Goal: Find specific page/section

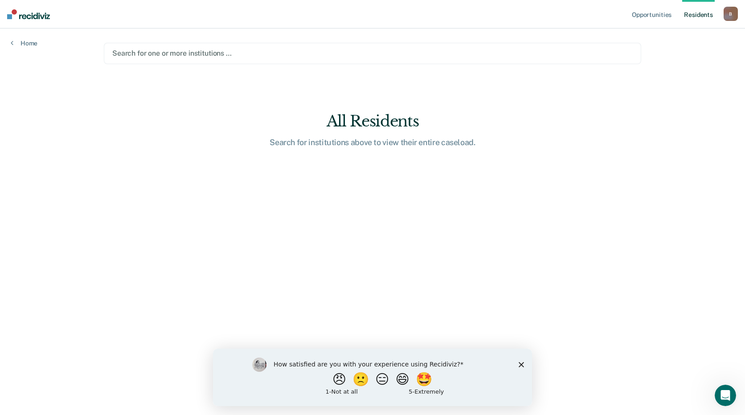
type input "f"
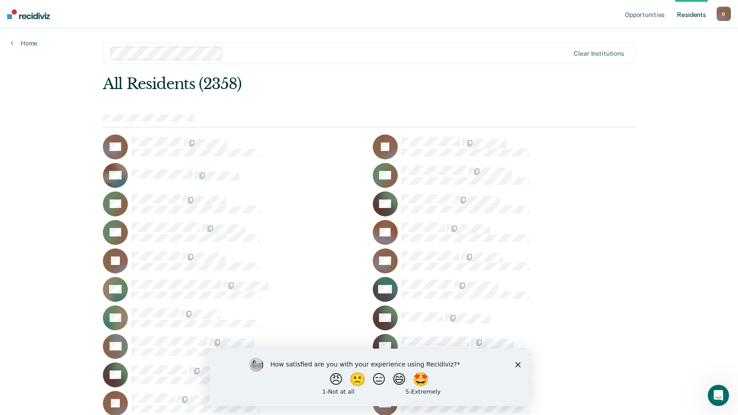
click at [496, 22] on nav "Opportunities Resident s [PERSON_NAME][EMAIL_ADDRESS][PERSON_NAME][DOMAIN_NAME]…" at bounding box center [369, 14] width 738 height 28
